Goal: Obtain resource: Obtain resource

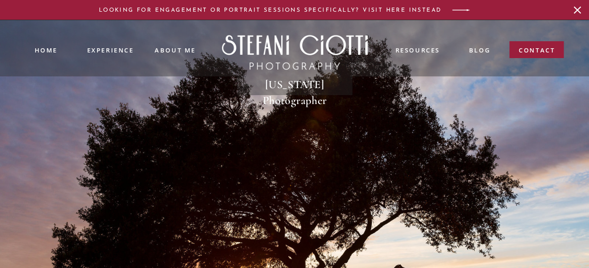
click at [578, 10] on icon at bounding box center [578, 11] width 8 height 8
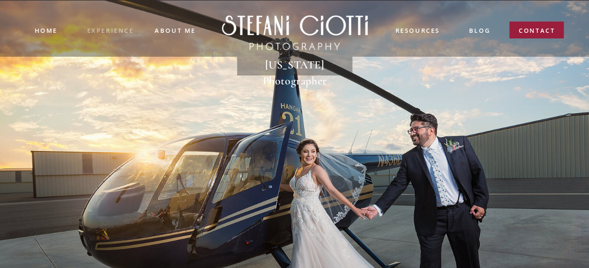
click at [114, 32] on nav "experience" at bounding box center [110, 30] width 46 height 8
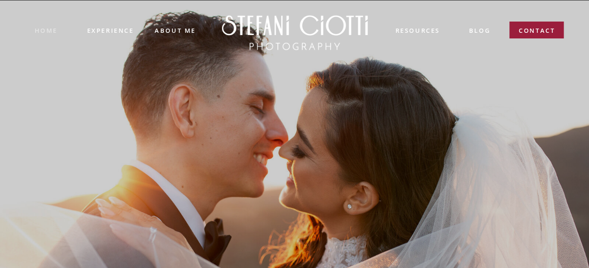
click at [50, 31] on nav "Home" at bounding box center [46, 30] width 23 height 9
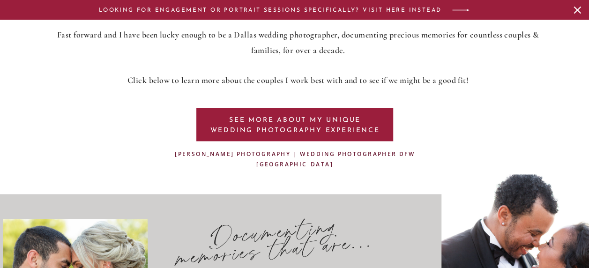
scroll to position [649, 0]
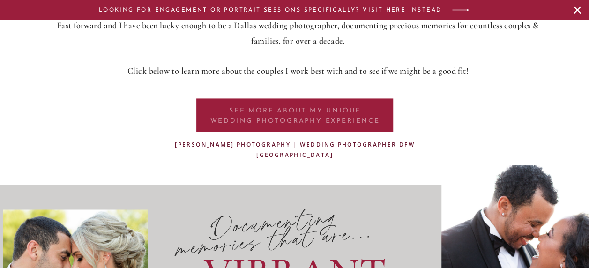
click at [289, 120] on p "SEE MORE ABOUT my unique WEDDING PHOTOGRAPHY EXPERIENCE" at bounding box center [295, 115] width 176 height 18
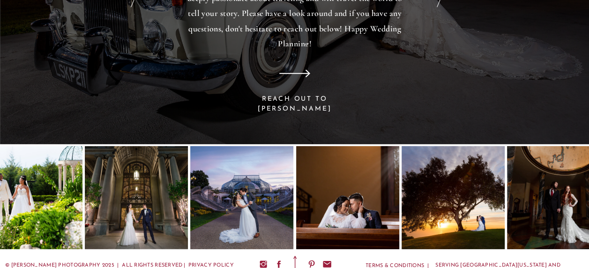
scroll to position [6632, 0]
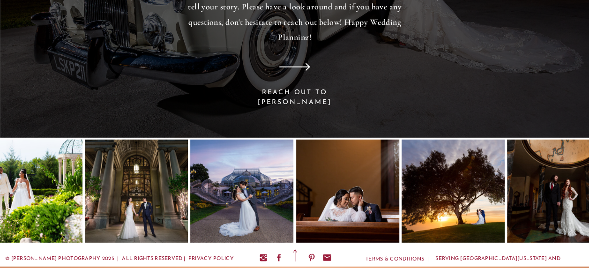
click at [325, 204] on div at bounding box center [347, 191] width 103 height 103
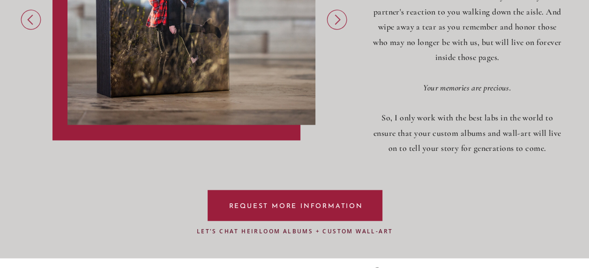
scroll to position [2654, 0]
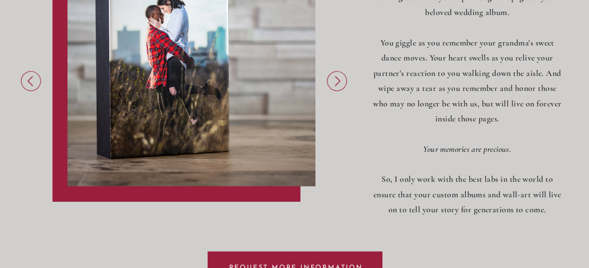
click at [332, 81] on icon at bounding box center [337, 81] width 26 height 24
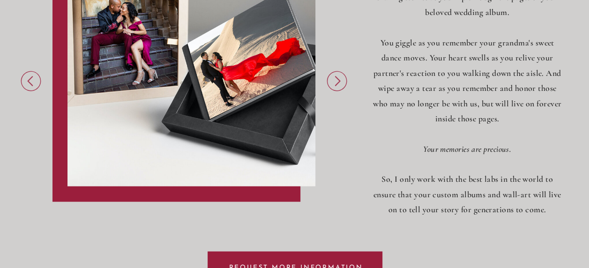
click at [332, 81] on icon at bounding box center [337, 81] width 26 height 24
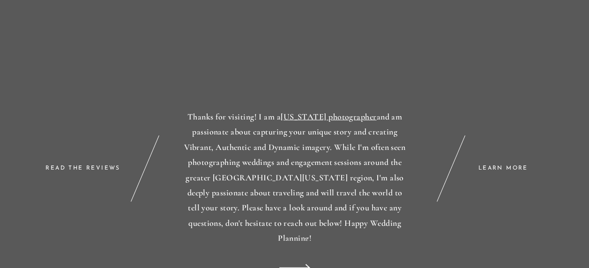
scroll to position [6632, 0]
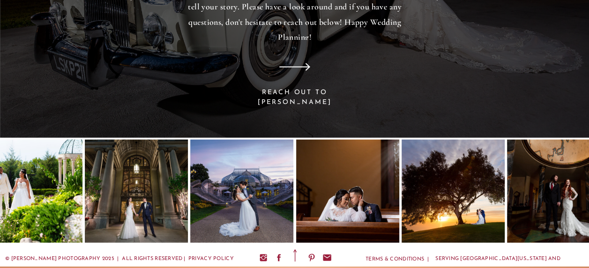
click at [61, 175] on div at bounding box center [30, 191] width 103 height 103
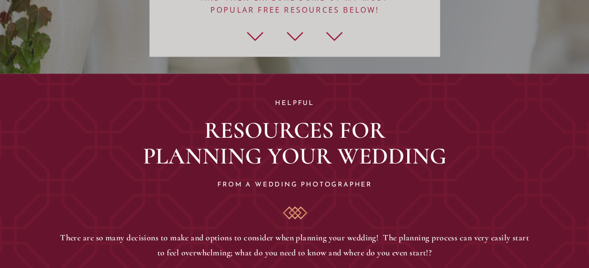
scroll to position [180, 0]
